Goal: Information Seeking & Learning: Learn about a topic

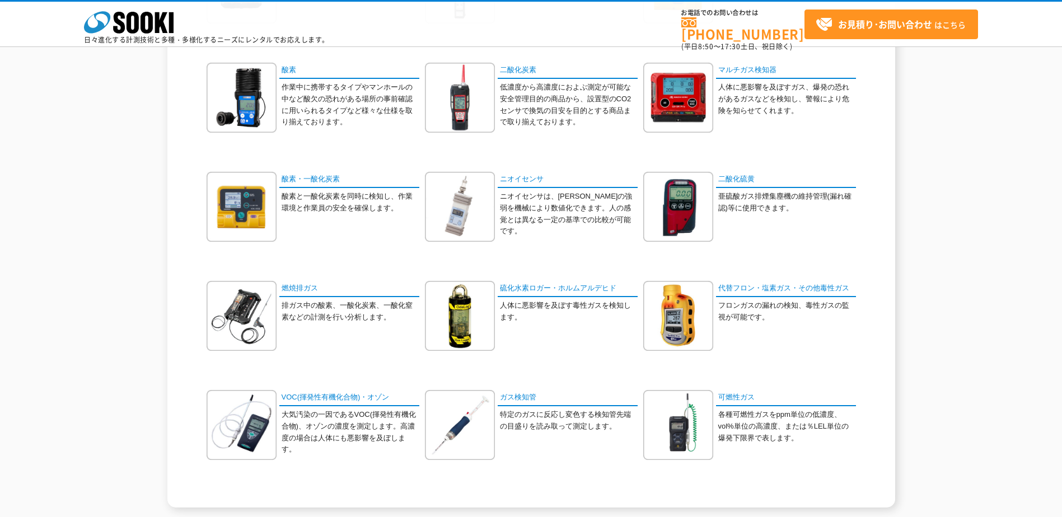
scroll to position [224, 0]
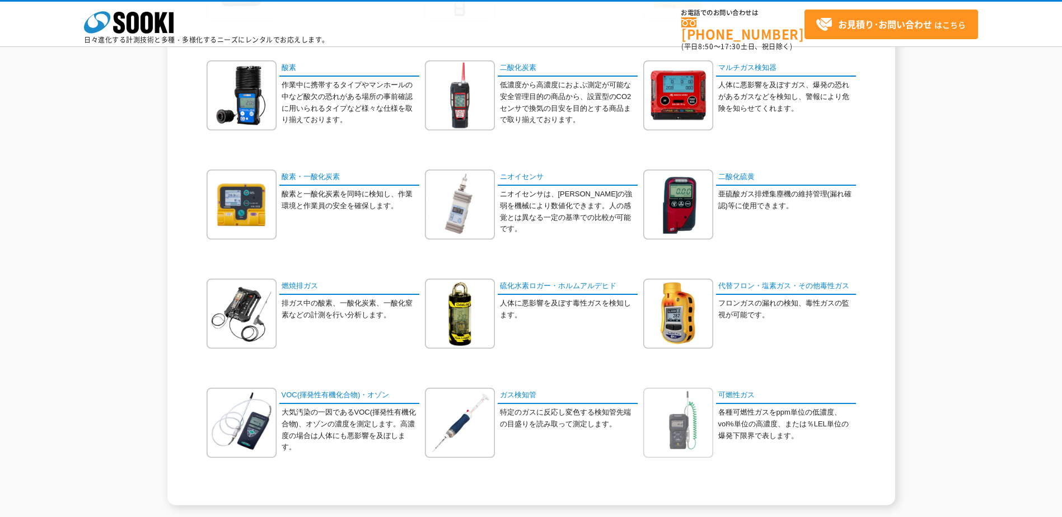
click at [677, 429] on img at bounding box center [678, 423] width 70 height 70
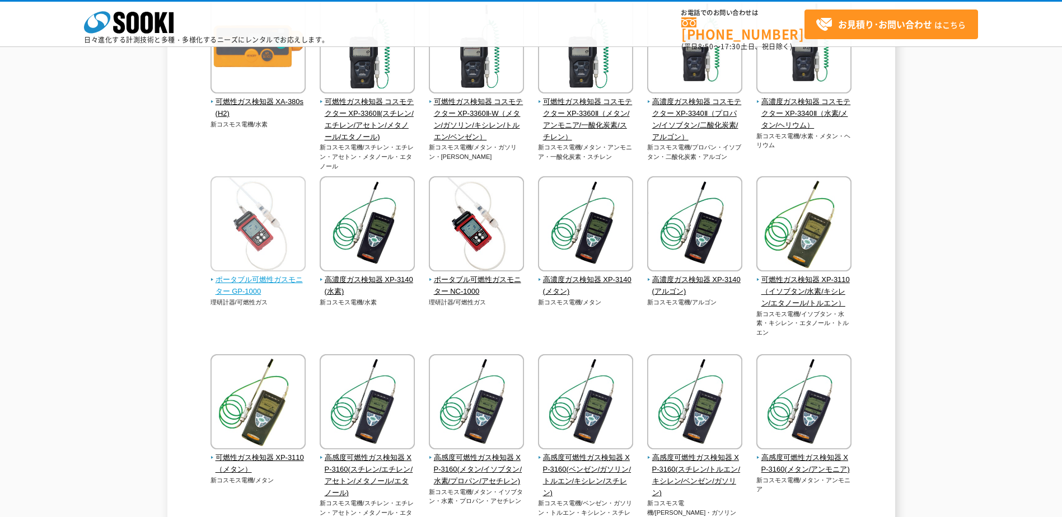
scroll to position [112, 0]
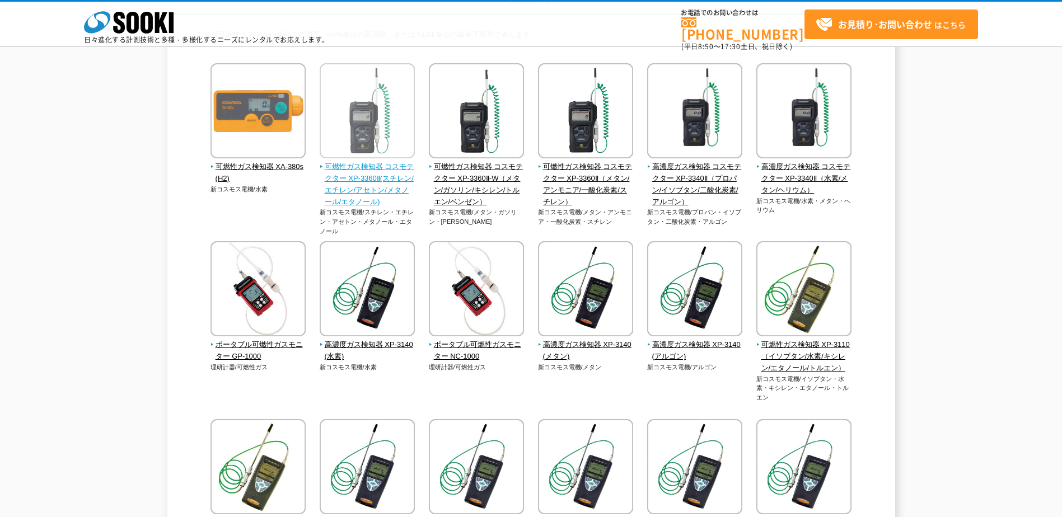
click at [355, 129] on img at bounding box center [367, 112] width 95 height 98
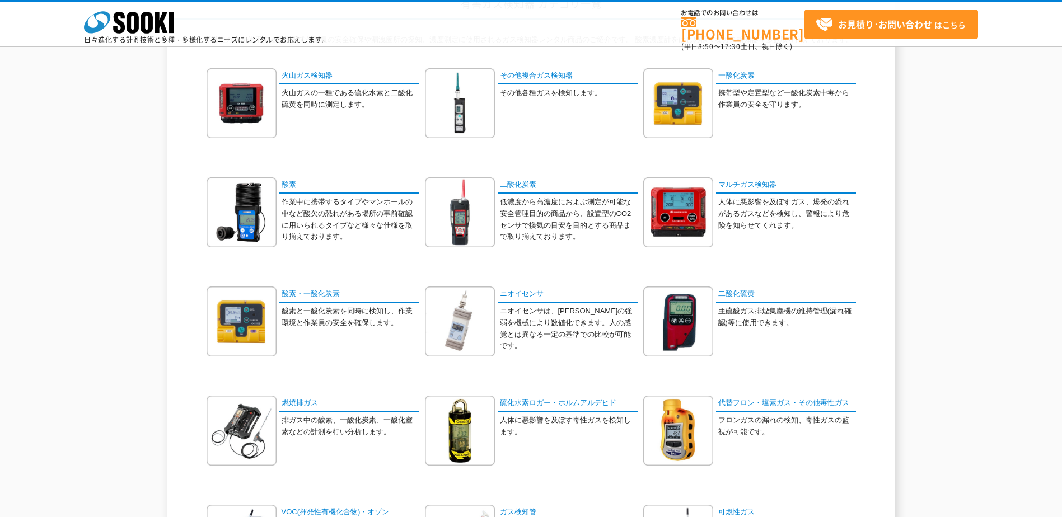
scroll to position [112, 0]
